Goal: Task Accomplishment & Management: Manage account settings

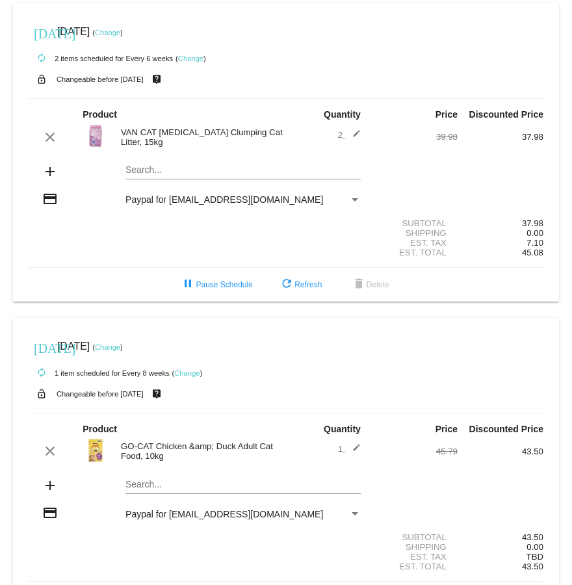
click at [120, 30] on link "Change" at bounding box center [107, 33] width 25 height 8
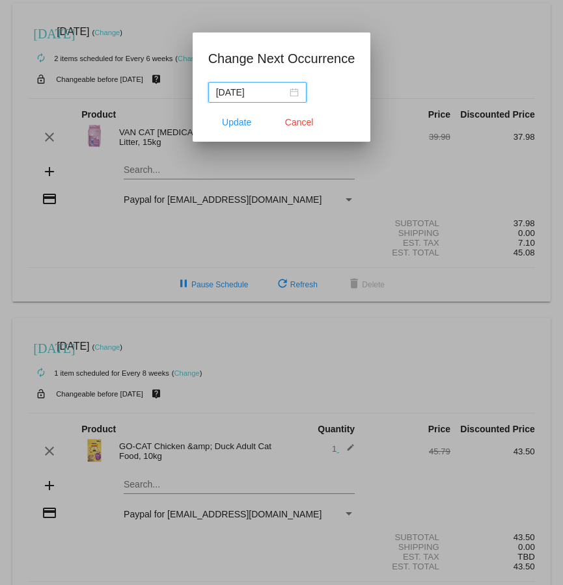
click at [260, 86] on input "[DATE]" at bounding box center [251, 92] width 71 height 14
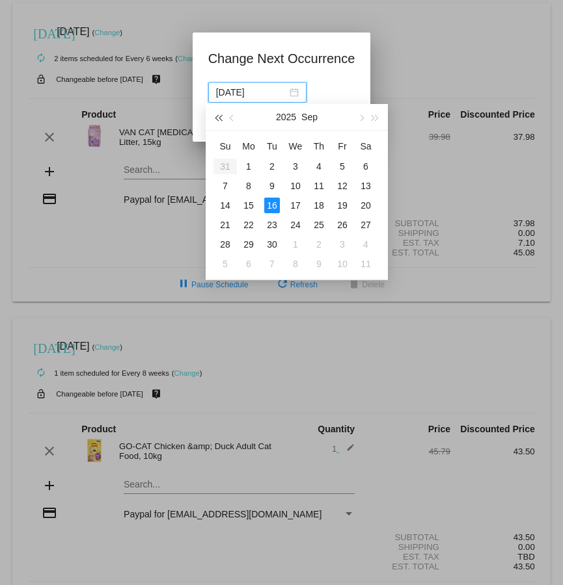
click at [220, 116] on span "button" at bounding box center [218, 118] width 7 height 7
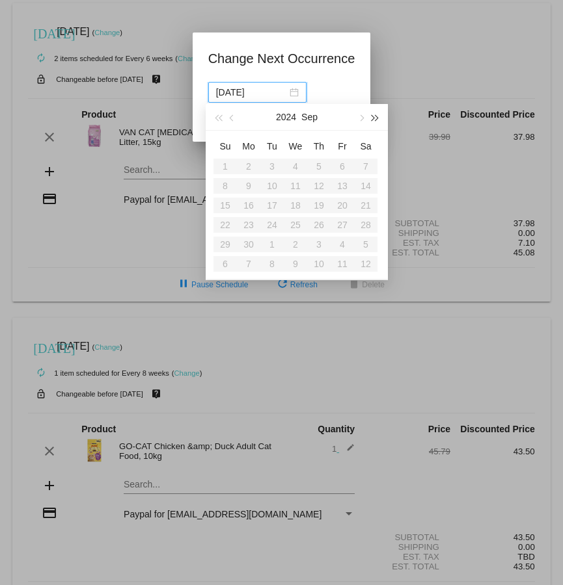
click at [373, 119] on span "button" at bounding box center [375, 118] width 7 height 7
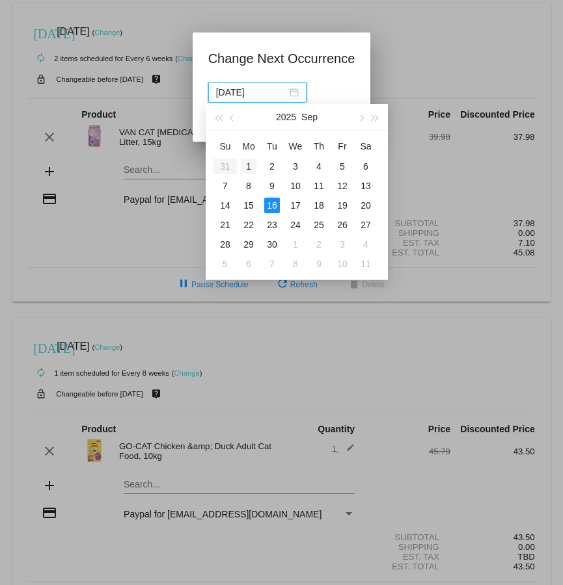
click at [252, 165] on div "1" at bounding box center [249, 167] width 16 height 16
type input "[DATE]"
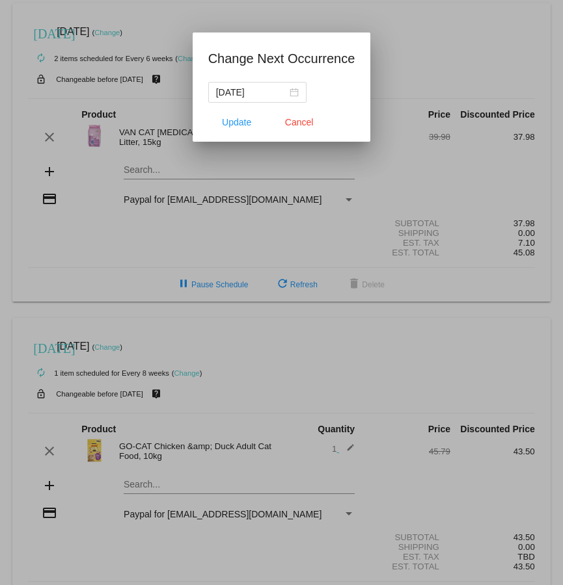
click at [316, 25] on div at bounding box center [281, 292] width 563 height 585
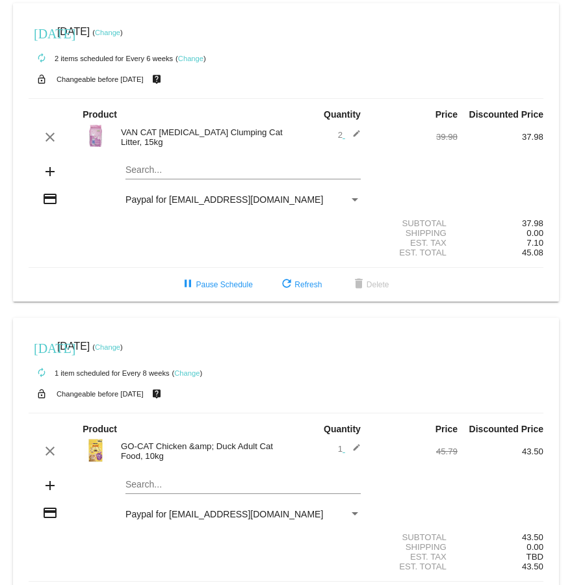
click at [189, 60] on link "Change" at bounding box center [190, 59] width 25 height 8
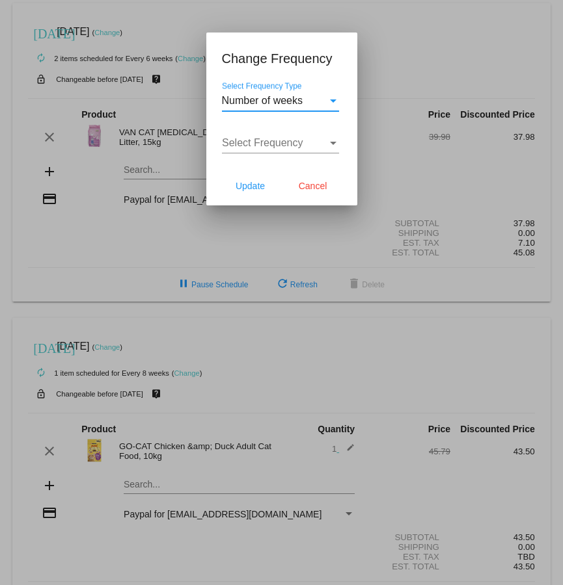
click at [330, 101] on div "Select Frequency Type" at bounding box center [333, 100] width 7 height 3
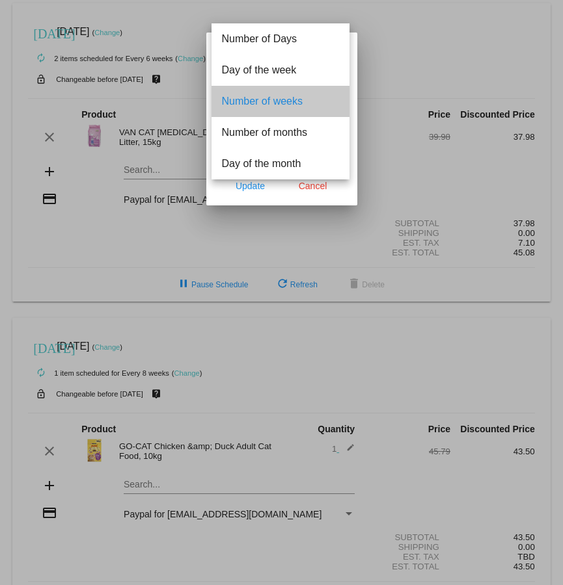
click at [302, 92] on span "Number of weeks" at bounding box center [280, 101] width 117 height 31
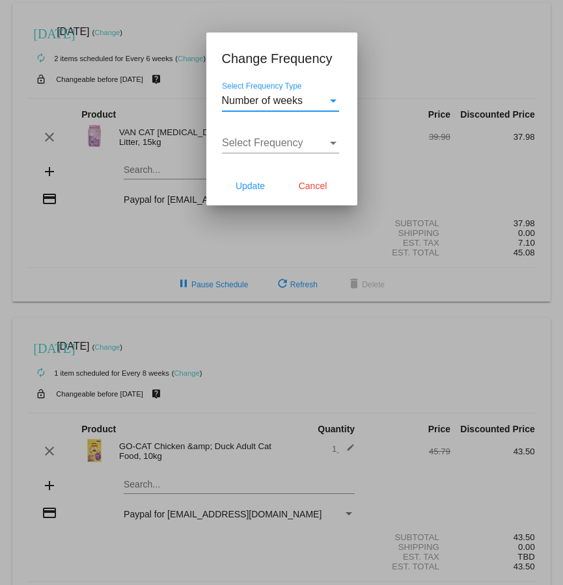
click at [276, 148] on span "Select Frequency" at bounding box center [262, 142] width 81 height 11
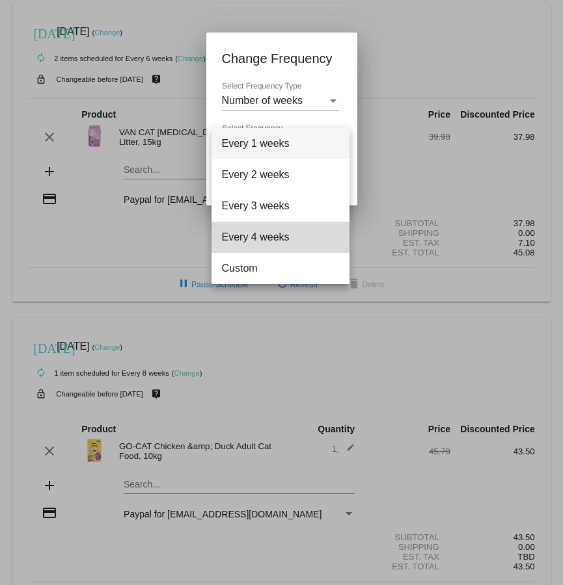
click at [268, 235] on span "Every 4 weeks" at bounding box center [280, 237] width 117 height 31
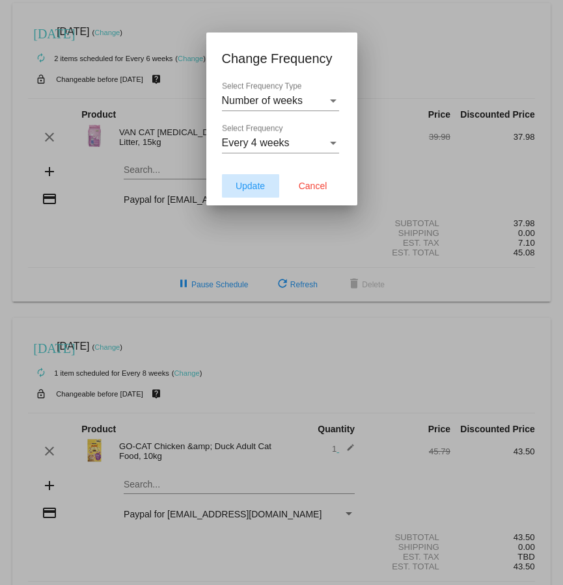
click at [256, 186] on span "Update" at bounding box center [249, 186] width 29 height 10
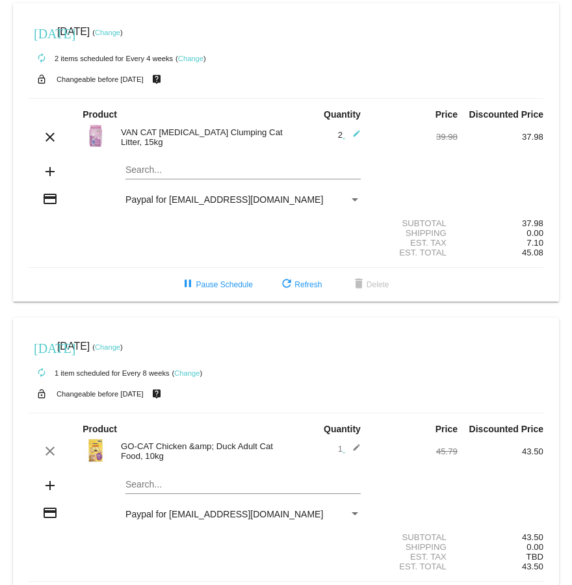
click at [120, 31] on link "Change" at bounding box center [107, 33] width 25 height 8
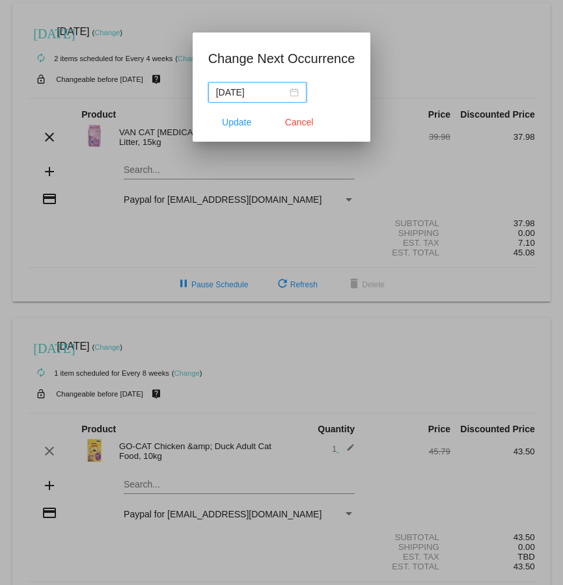
click at [265, 90] on input "[DATE]" at bounding box center [251, 92] width 71 height 14
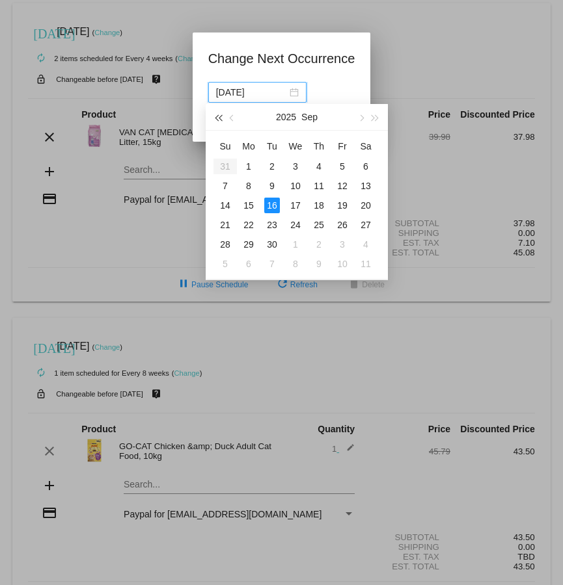
click at [220, 114] on button "button" at bounding box center [218, 117] width 14 height 26
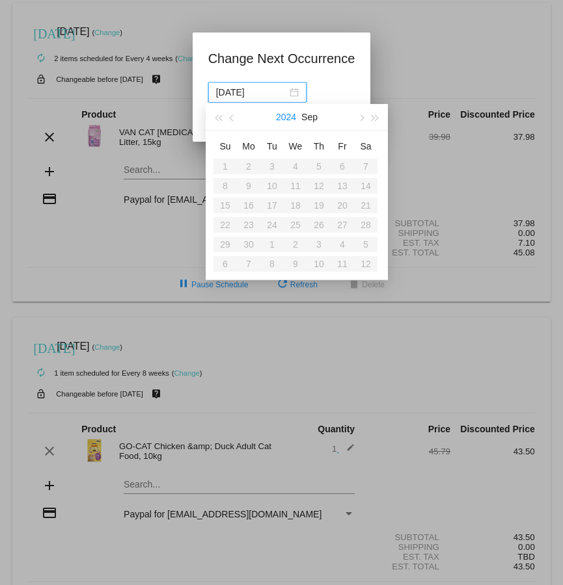
click at [287, 109] on button "2024" at bounding box center [286, 117] width 20 height 26
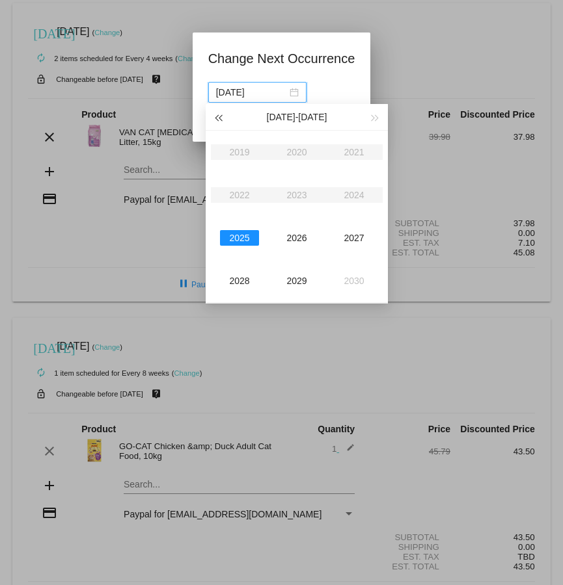
click at [219, 116] on button "button" at bounding box center [218, 117] width 14 height 26
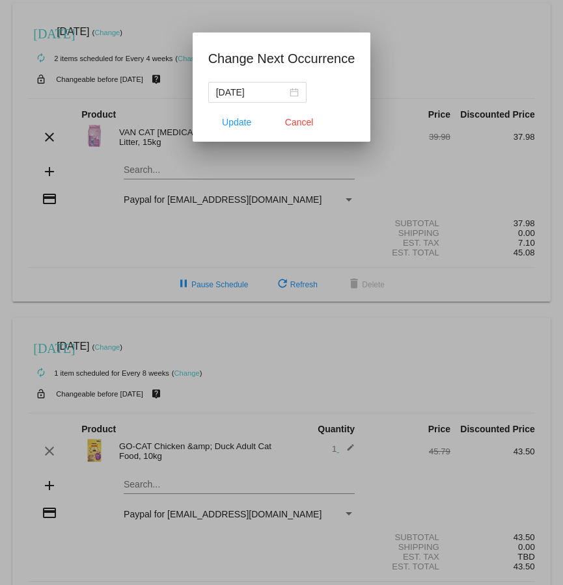
click at [311, 70] on app-change-next-occurrence-dialog "Change Next Occurrence [DATE] Update Cancel" at bounding box center [281, 95] width 147 height 94
click at [258, 92] on input "[DATE]" at bounding box center [251, 92] width 71 height 14
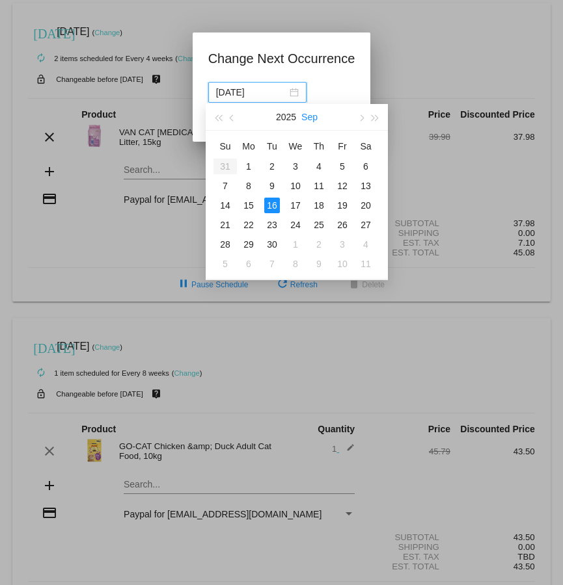
click at [317, 118] on button "Sep" at bounding box center [309, 117] width 16 height 26
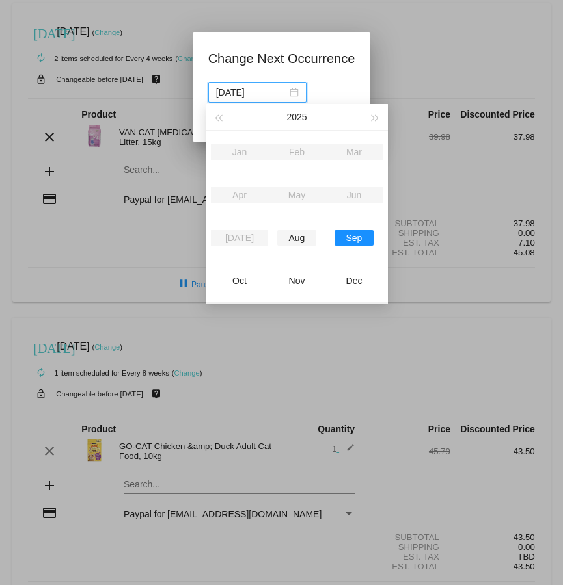
click at [302, 237] on div "Aug" at bounding box center [296, 238] width 39 height 16
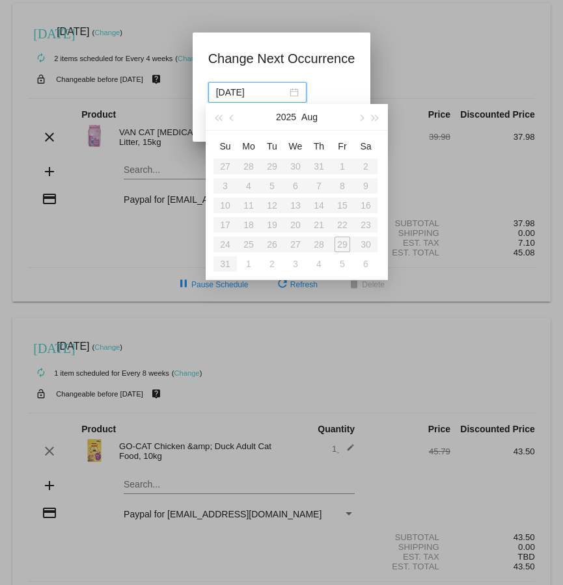
click at [367, 246] on table "Su Mo Tu We Th Fr Sa 27 28 29 30 31 1 2 3 4 5 6 7 8 9 10 11 12 13 14 15 16 17 1…" at bounding box center [295, 205] width 164 height 138
click at [366, 116] on button "button" at bounding box center [360, 117] width 14 height 26
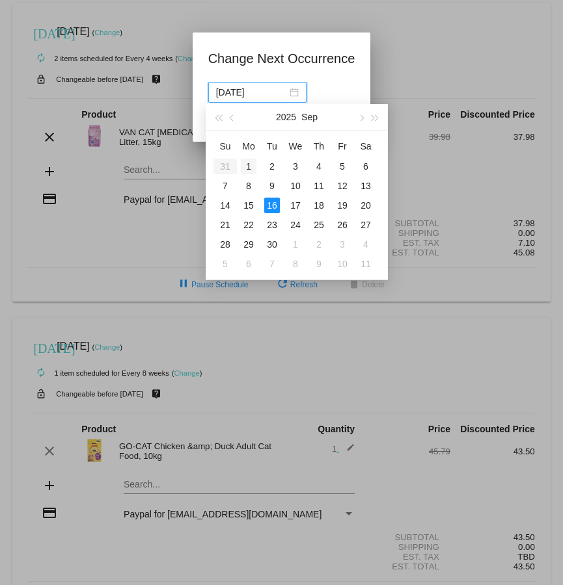
click at [252, 163] on div "1" at bounding box center [249, 167] width 16 height 16
type input "[DATE]"
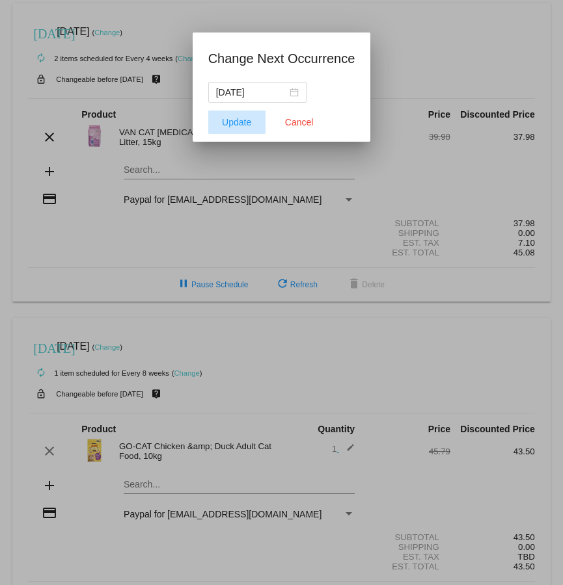
click at [231, 126] on span "Update" at bounding box center [236, 122] width 29 height 10
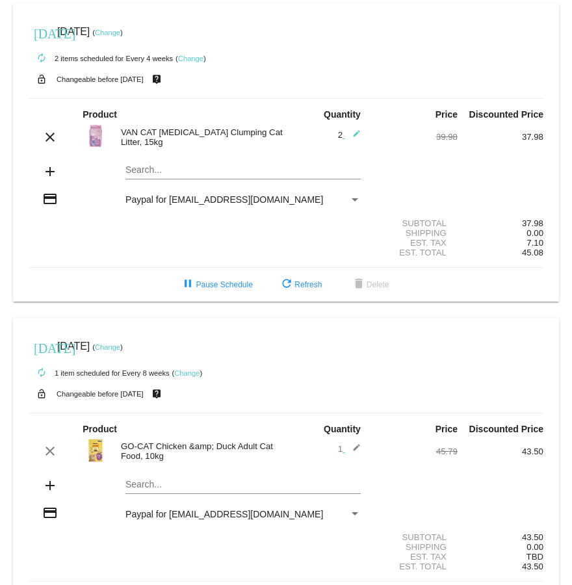
click at [187, 377] on link "Change" at bounding box center [186, 373] width 25 height 8
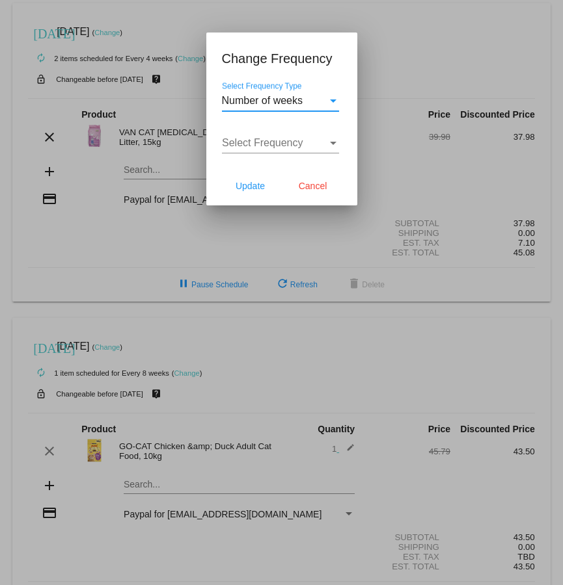
click at [327, 101] on div "Select Frequency Type" at bounding box center [333, 101] width 12 height 12
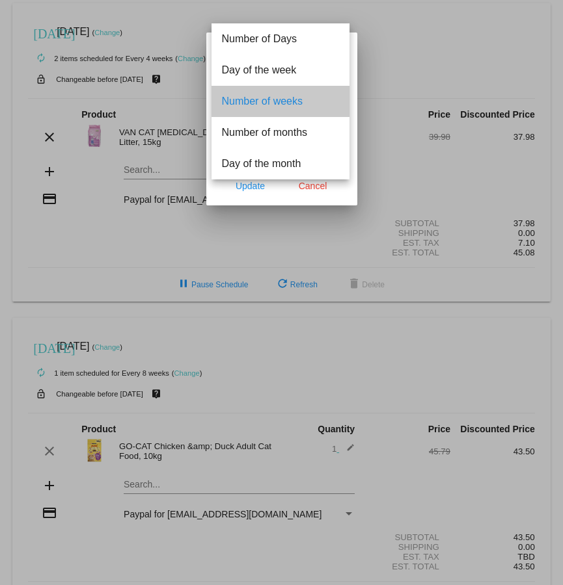
click at [303, 95] on span "Number of weeks" at bounding box center [280, 101] width 117 height 31
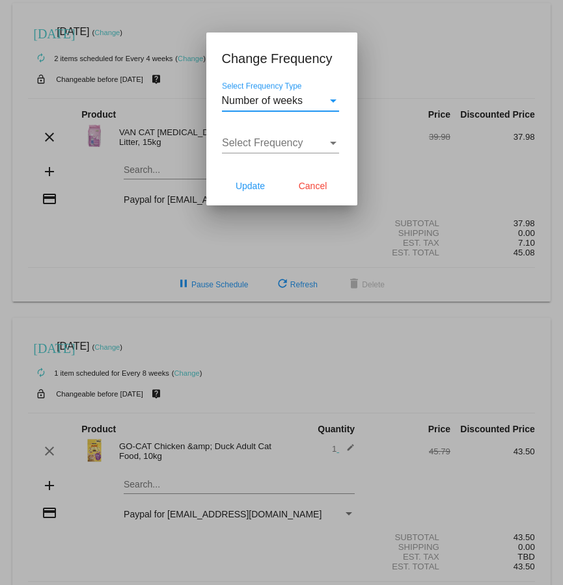
click at [311, 152] on div "Select Frequency Select Frequency" at bounding box center [280, 138] width 117 height 29
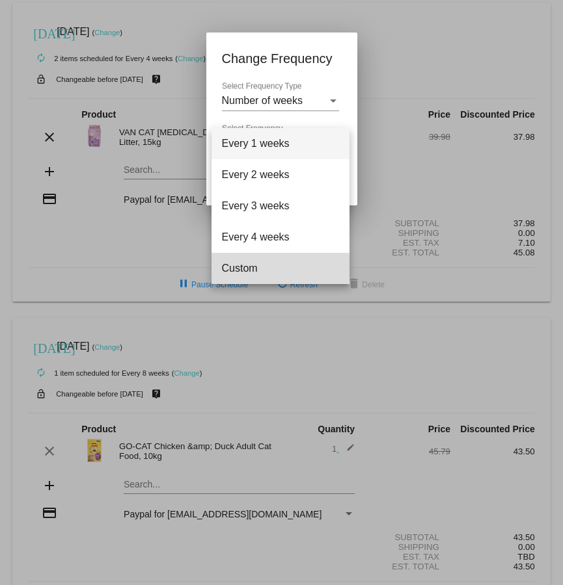
click at [241, 269] on span "Custom" at bounding box center [280, 268] width 117 height 31
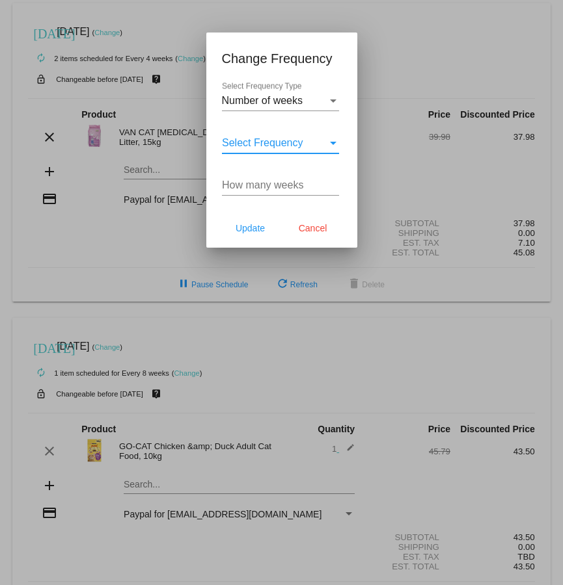
click at [266, 188] on input "How many weeks" at bounding box center [280, 185] width 117 height 12
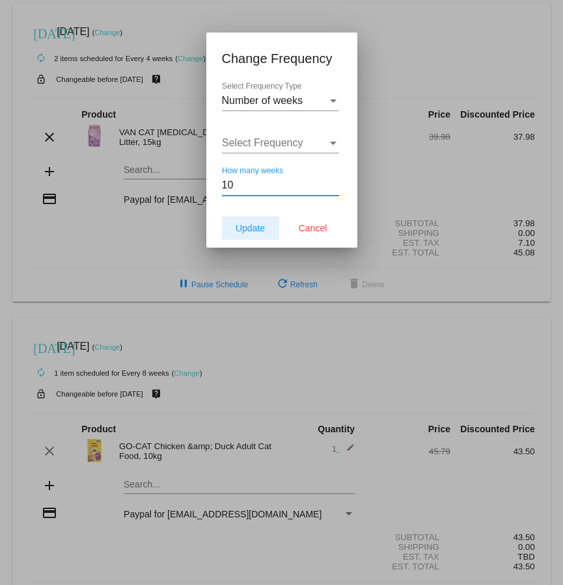
type input "10"
click at [261, 229] on span "Update" at bounding box center [249, 228] width 29 height 10
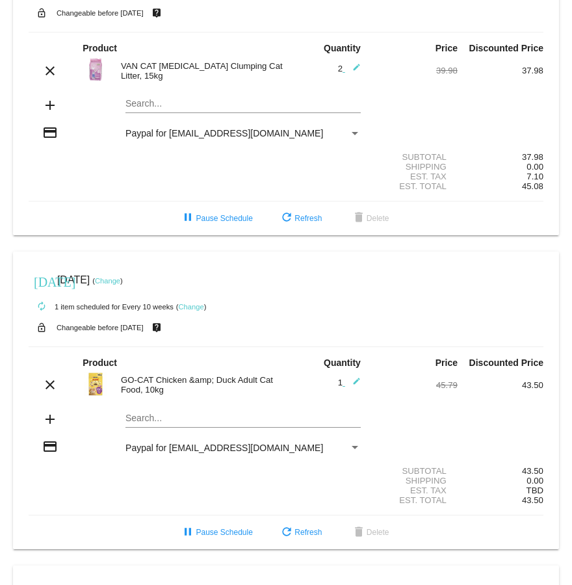
scroll to position [70, 0]
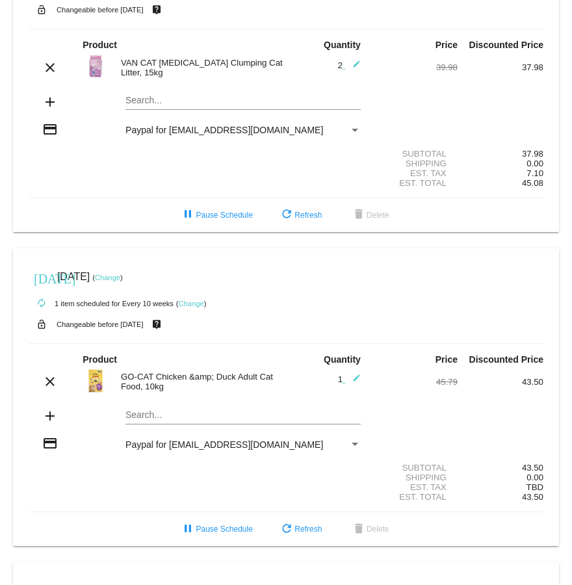
click at [191, 307] on link "Change" at bounding box center [190, 304] width 25 height 8
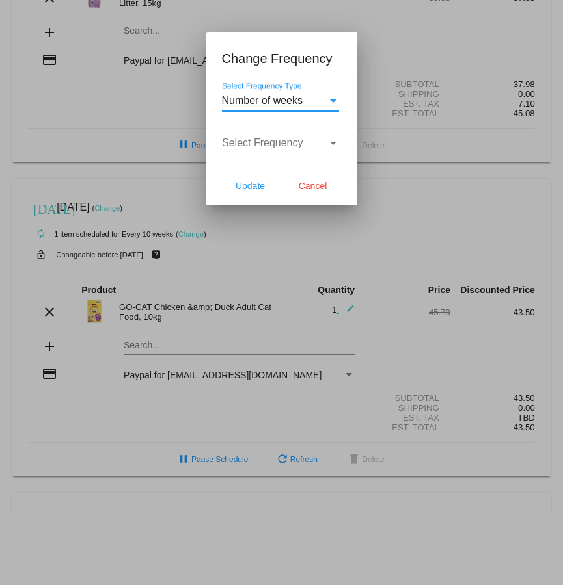
click at [325, 102] on div "Number of weeks" at bounding box center [274, 101] width 105 height 12
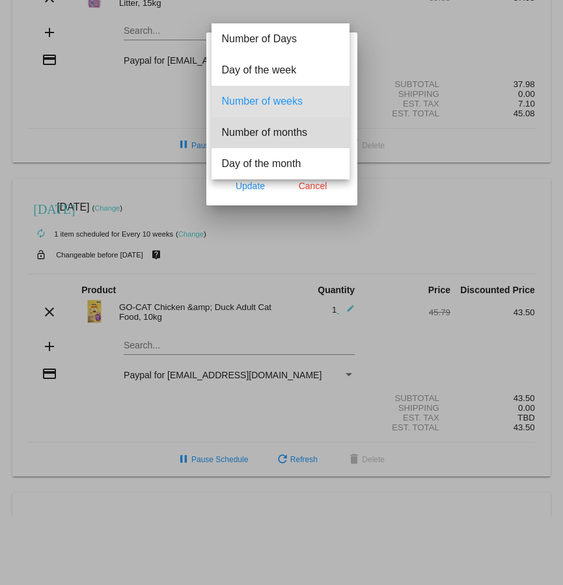
click at [301, 131] on span "Number of months" at bounding box center [280, 132] width 117 height 31
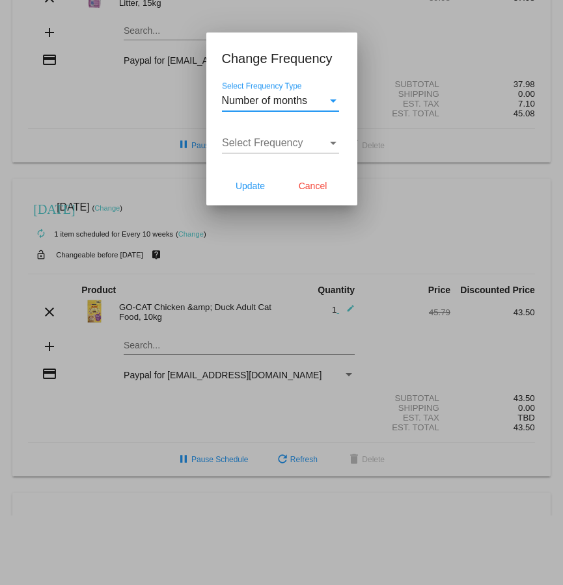
click at [297, 147] on span "Select Frequency" at bounding box center [262, 142] width 81 height 11
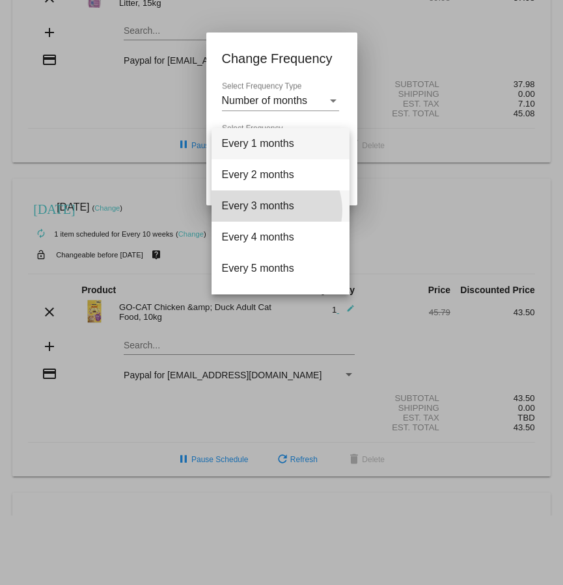
click at [274, 210] on span "Every 3 months" at bounding box center [280, 206] width 117 height 31
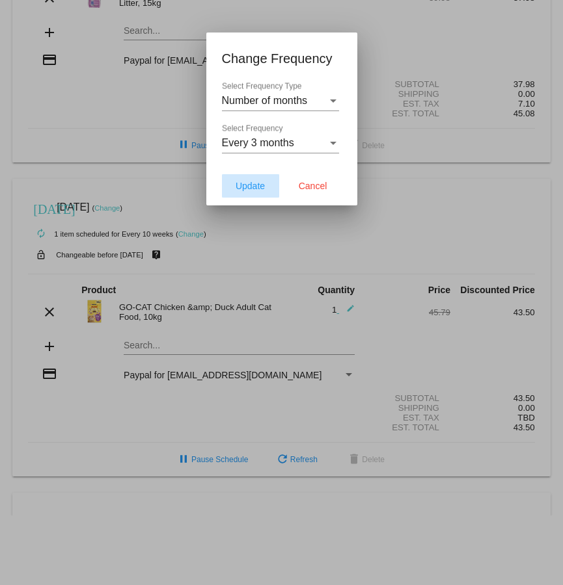
click at [255, 185] on span "Update" at bounding box center [249, 186] width 29 height 10
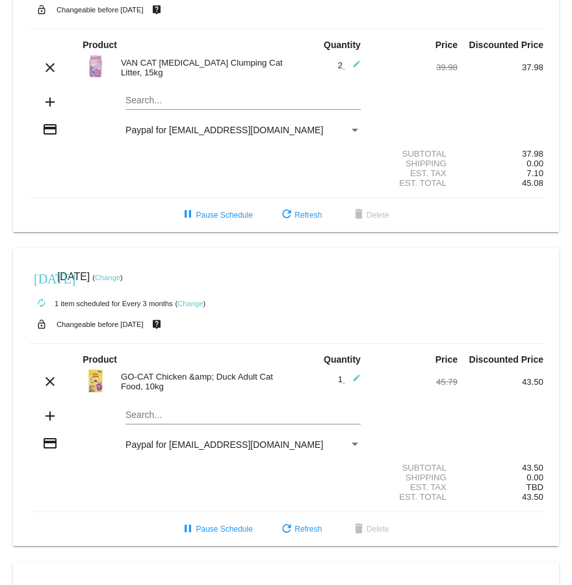
click at [190, 304] on link "Change" at bounding box center [190, 304] width 25 height 8
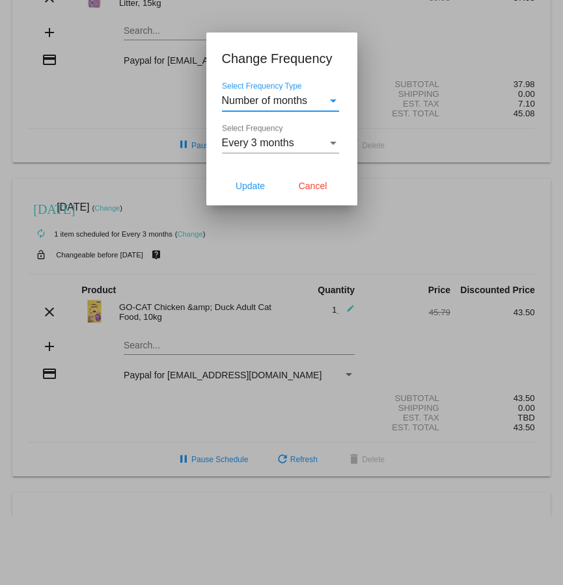
click at [325, 142] on div "Every 3 months" at bounding box center [274, 143] width 105 height 12
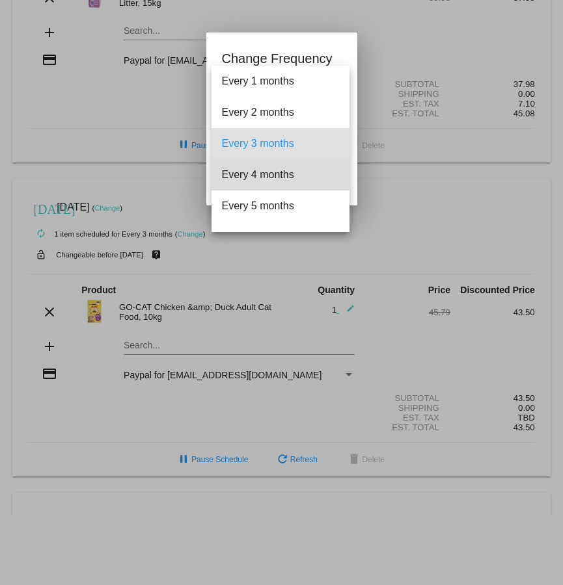
click at [301, 183] on span "Every 4 months" at bounding box center [280, 174] width 117 height 31
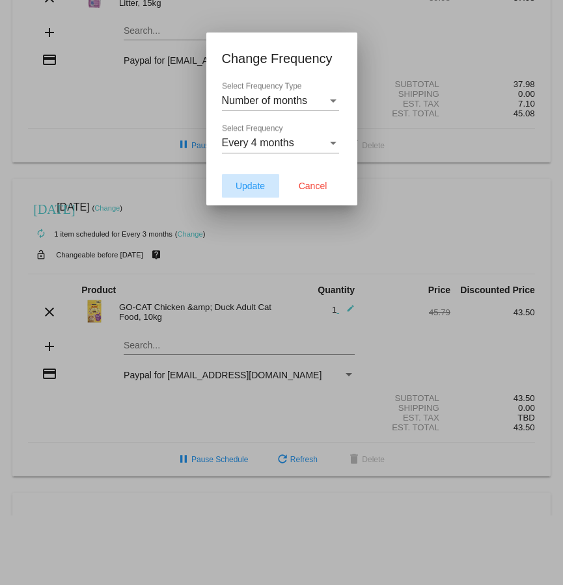
click at [250, 176] on button "Update" at bounding box center [250, 185] width 57 height 23
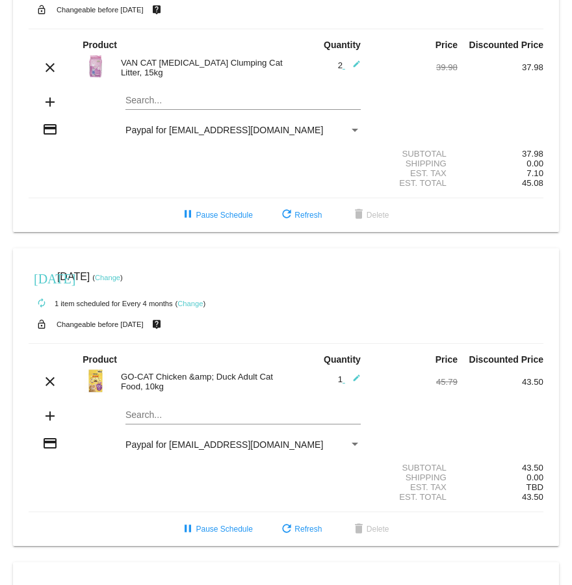
click at [120, 280] on link "Change" at bounding box center [107, 278] width 25 height 8
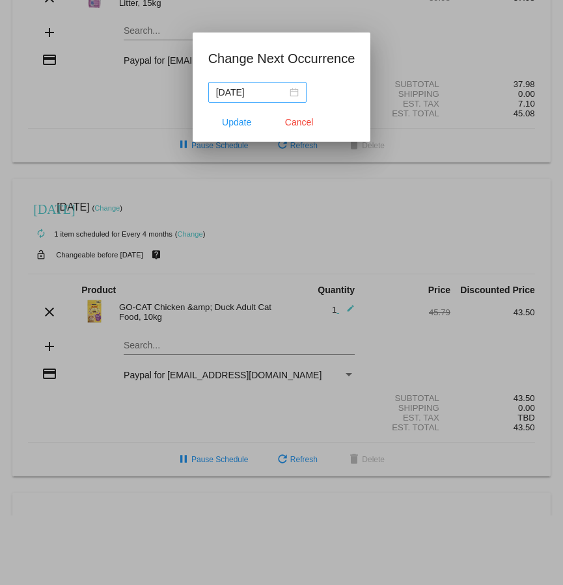
click at [293, 88] on nz-date-picker "[DATE]" at bounding box center [257, 92] width 98 height 21
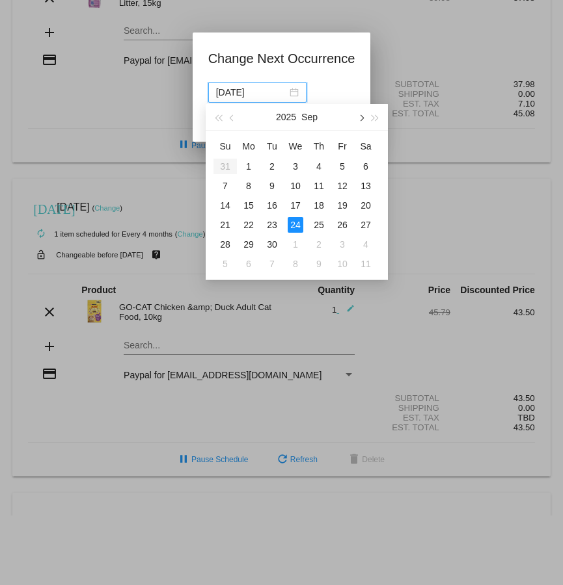
click at [359, 117] on span "button" at bounding box center [360, 118] width 7 height 7
click at [244, 243] on div "24" at bounding box center [249, 245] width 16 height 16
type input "[DATE]"
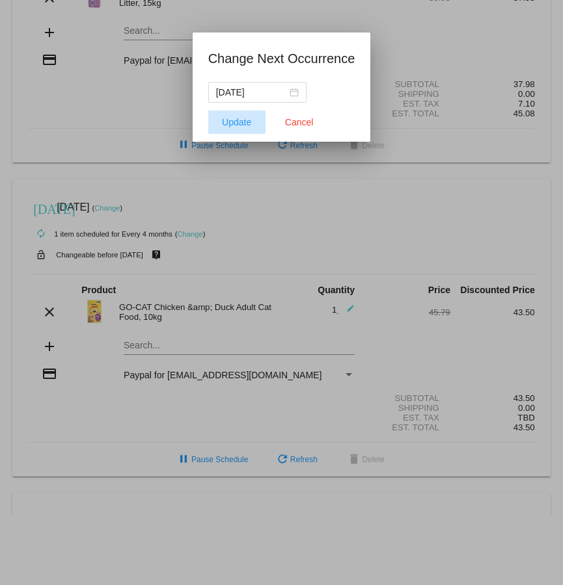
click at [241, 122] on span "Update" at bounding box center [236, 122] width 29 height 10
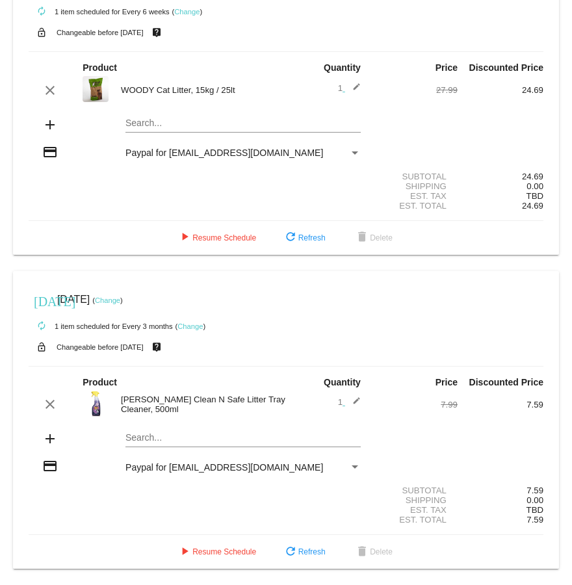
scroll to position [689, 0]
click at [120, 297] on link "Change" at bounding box center [107, 301] width 25 height 8
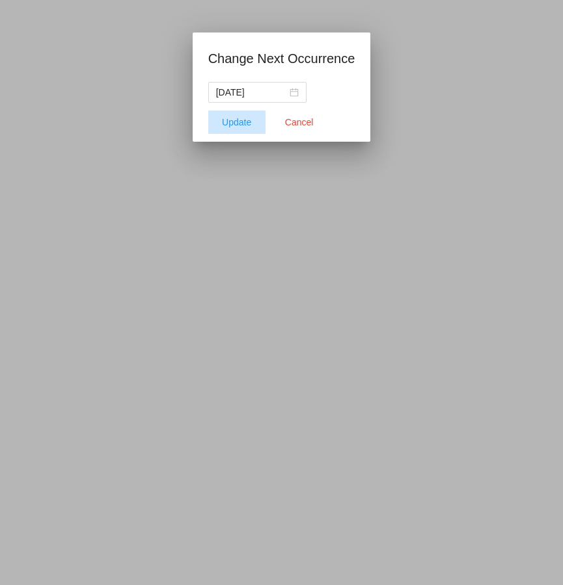
click at [232, 130] on button "Update" at bounding box center [236, 122] width 57 height 23
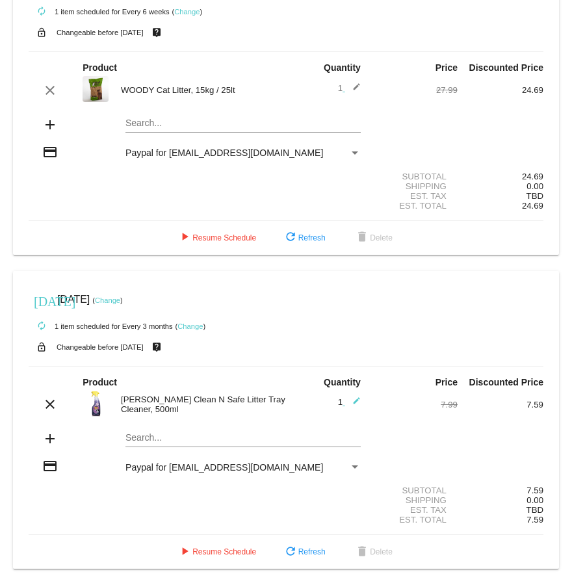
click at [120, 297] on link "Change" at bounding box center [107, 301] width 25 height 8
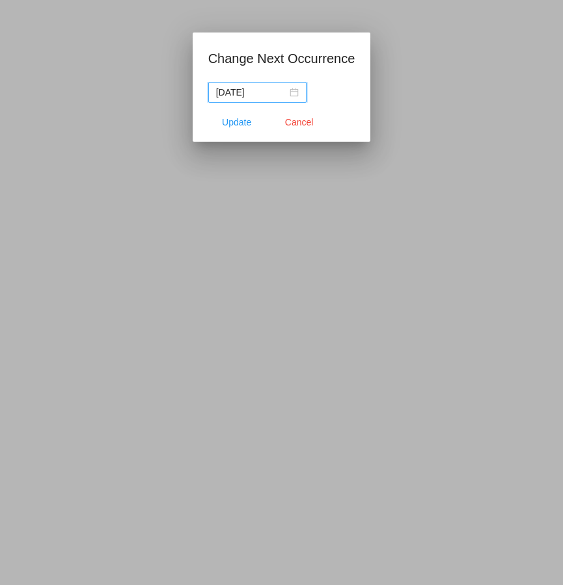
click at [250, 92] on input "[DATE]" at bounding box center [251, 92] width 71 height 14
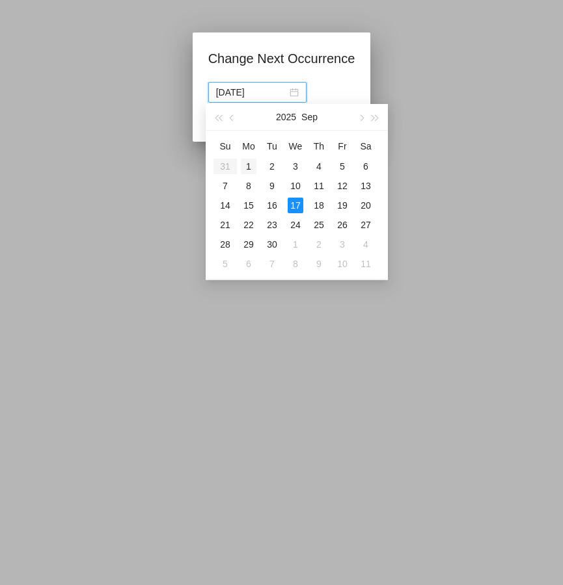
click at [248, 169] on div "1" at bounding box center [249, 167] width 16 height 16
type input "[DATE]"
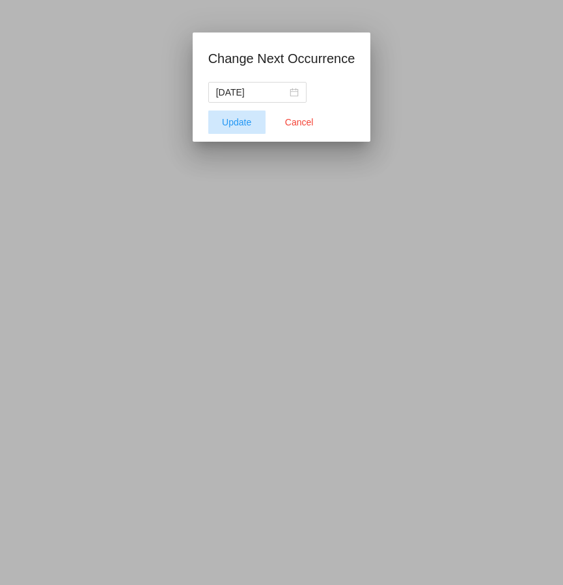
click at [234, 127] on button "Update" at bounding box center [236, 122] width 57 height 23
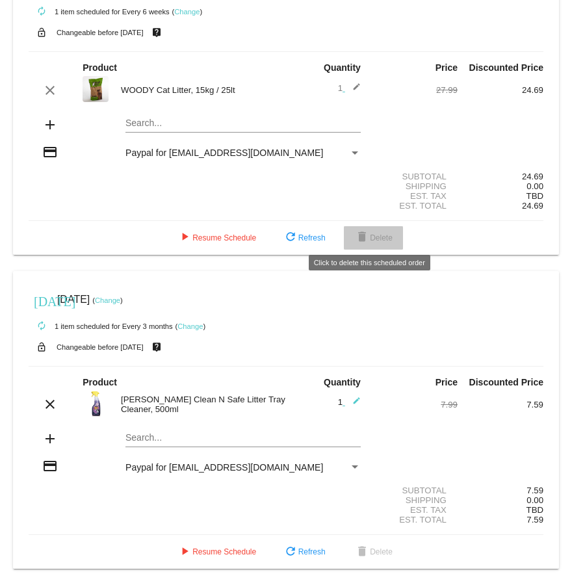
click at [354, 233] on mat-icon "delete" at bounding box center [362, 238] width 16 height 16
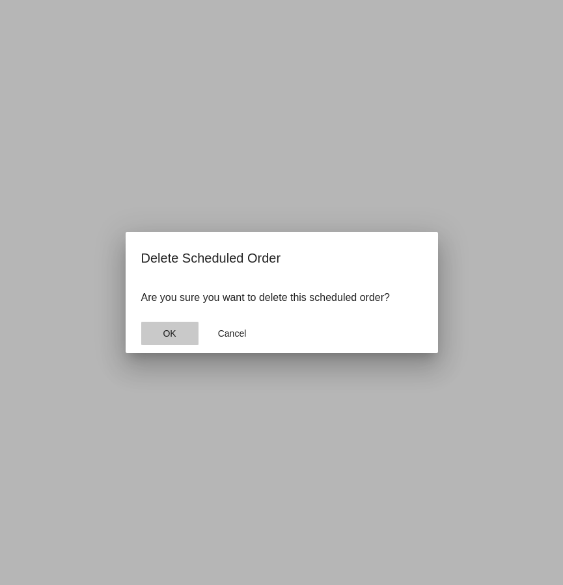
click at [181, 325] on button "OK" at bounding box center [169, 333] width 57 height 23
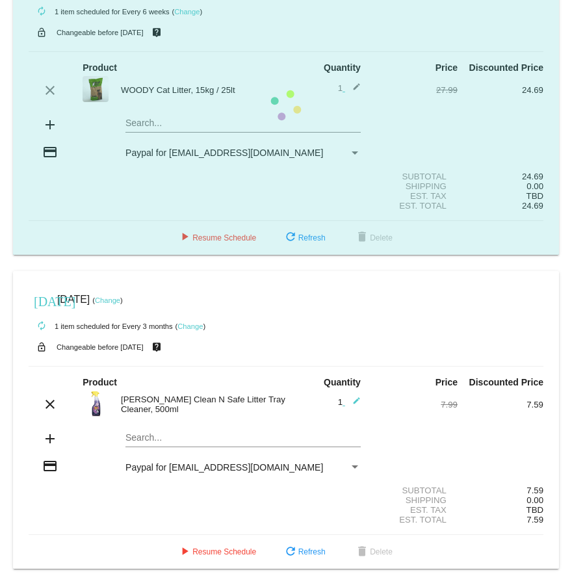
scroll to position [371, 0]
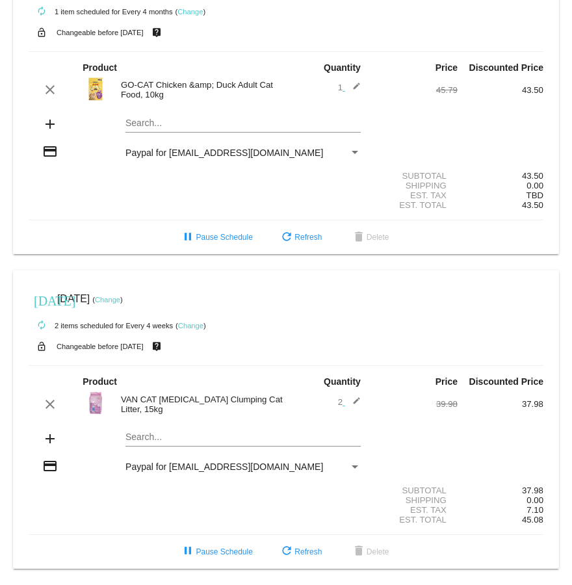
scroll to position [371, 0]
